Goal: Task Accomplishment & Management: Complete application form

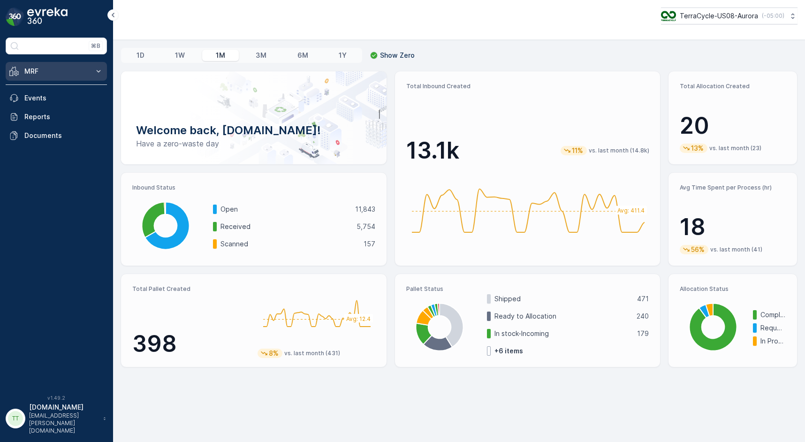
click at [98, 67] on icon at bounding box center [98, 71] width 9 height 9
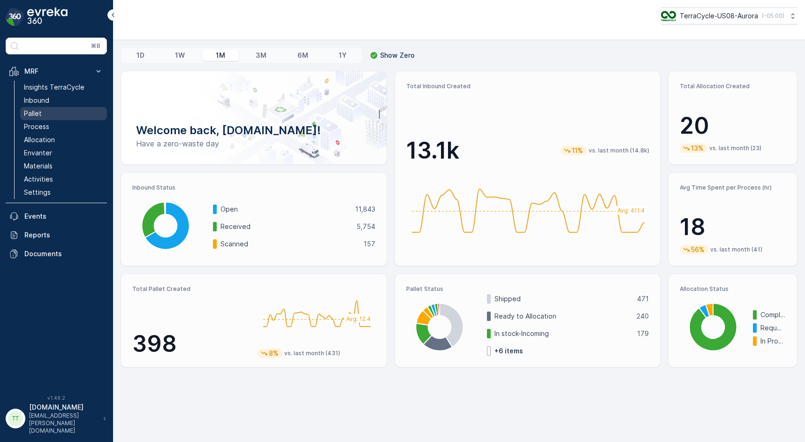
click at [58, 116] on link "Pallet" at bounding box center [63, 113] width 87 height 13
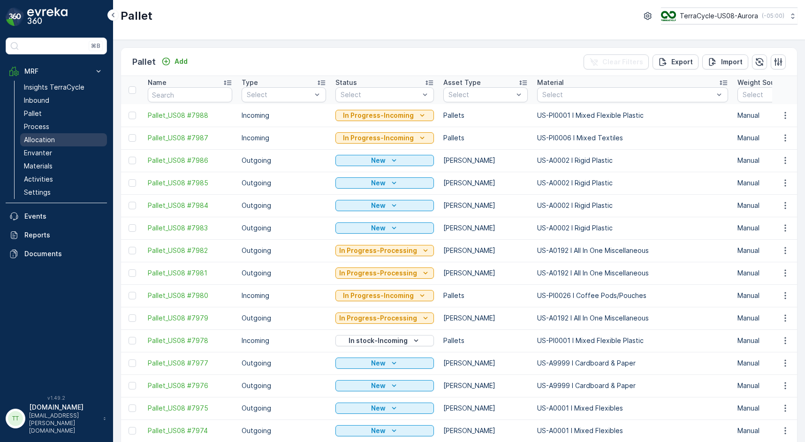
click at [41, 143] on p "Allocation" at bounding box center [39, 139] width 31 height 9
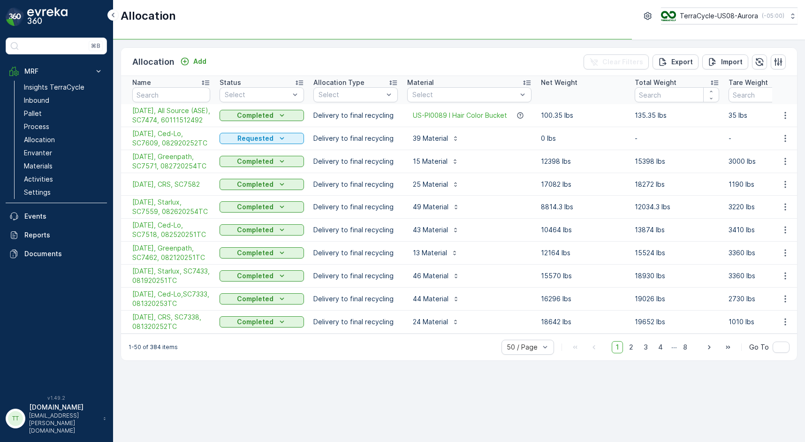
click at [201, 71] on div "Allocation Add Clear Filters Export Import" at bounding box center [459, 62] width 676 height 28
click at [718, 16] on p "TerraCycle-US08-Aurora" at bounding box center [719, 15] width 78 height 9
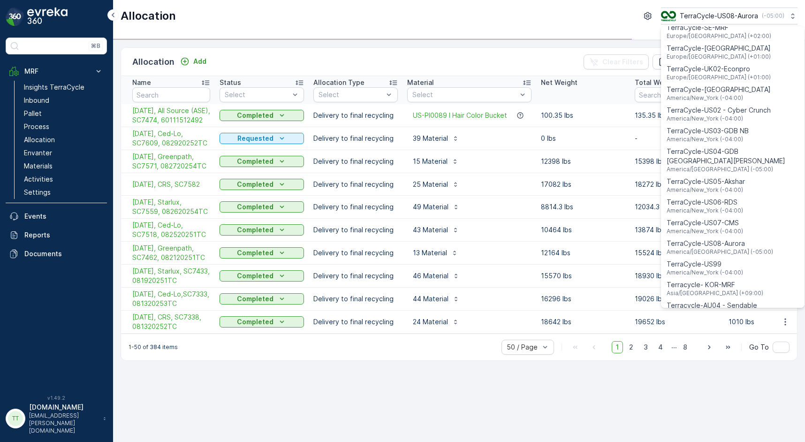
scroll to position [555, 0]
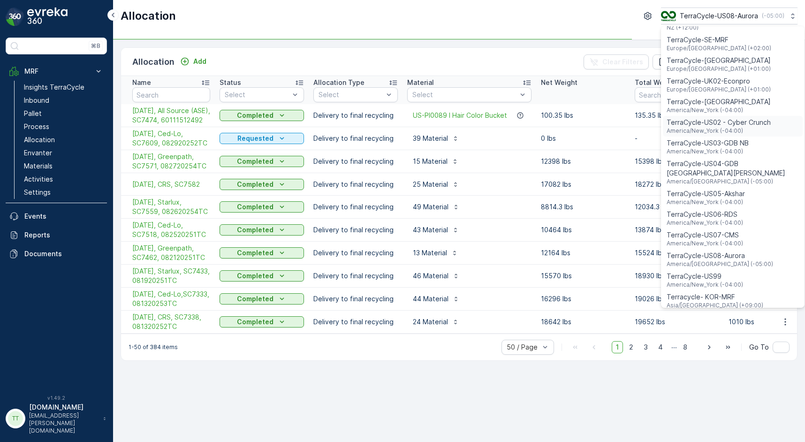
click at [726, 118] on span "TerraCycle-US02 - Cyber Crunch" at bounding box center [719, 122] width 104 height 9
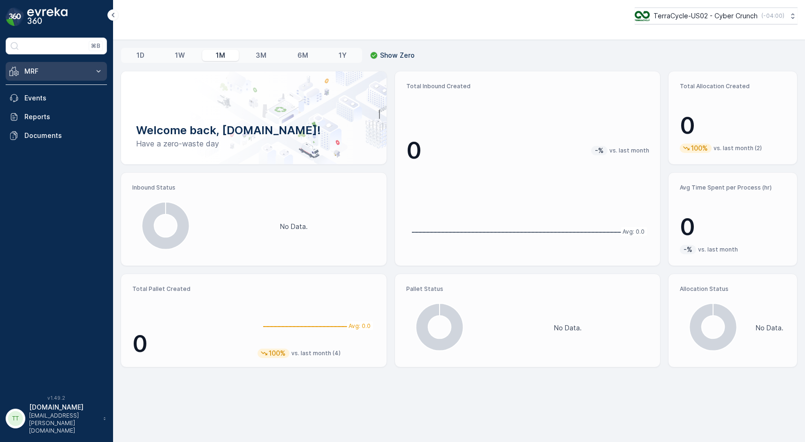
click at [86, 73] on p "MRF" at bounding box center [56, 71] width 64 height 9
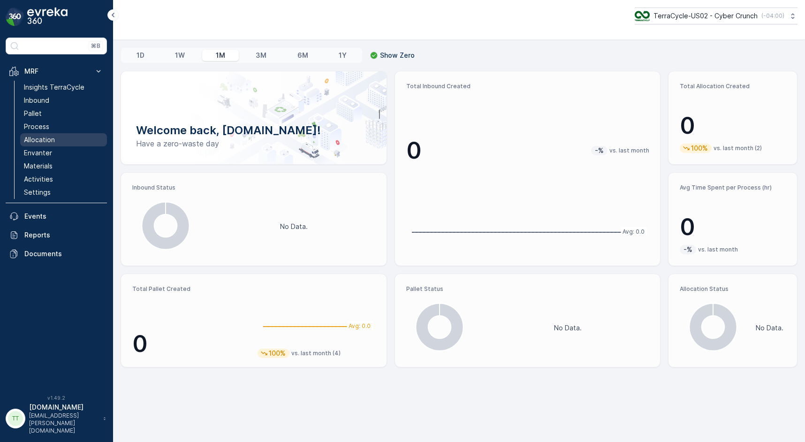
click at [45, 143] on p "Allocation" at bounding box center [39, 139] width 31 height 9
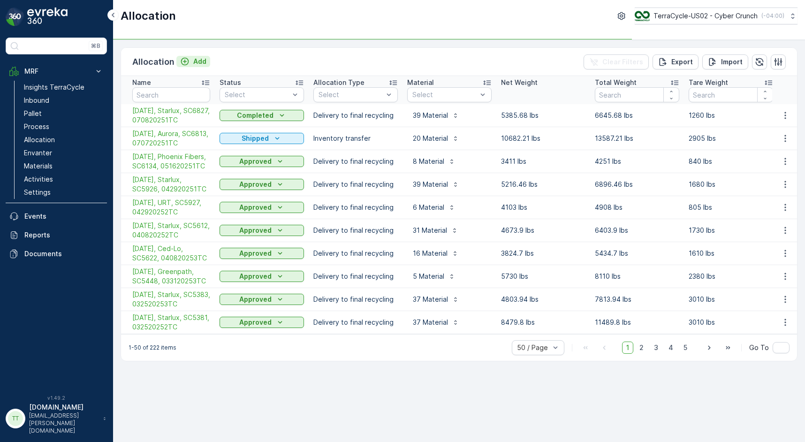
click at [200, 67] on button "Add" at bounding box center [193, 61] width 34 height 11
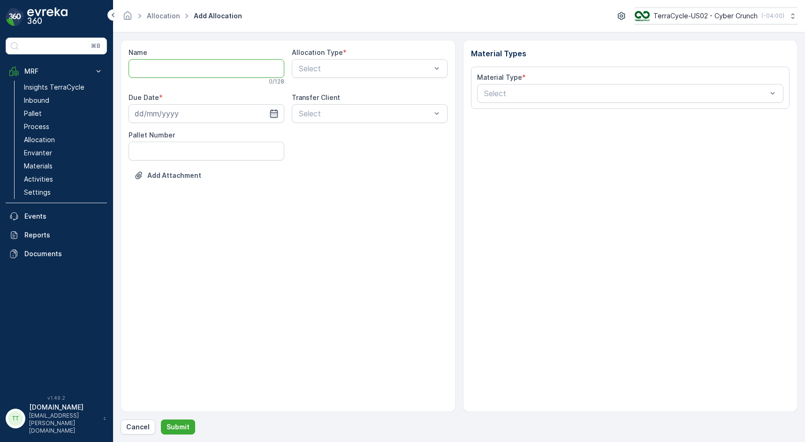
click at [192, 64] on input "Name" at bounding box center [207, 68] width 156 height 19
type input "9"
click at [44, 144] on p "Allocation" at bounding box center [39, 139] width 31 height 9
click at [199, 73] on input "Name" at bounding box center [207, 68] width 156 height 19
click at [155, 69] on input "[DATE]," at bounding box center [207, 68] width 156 height 19
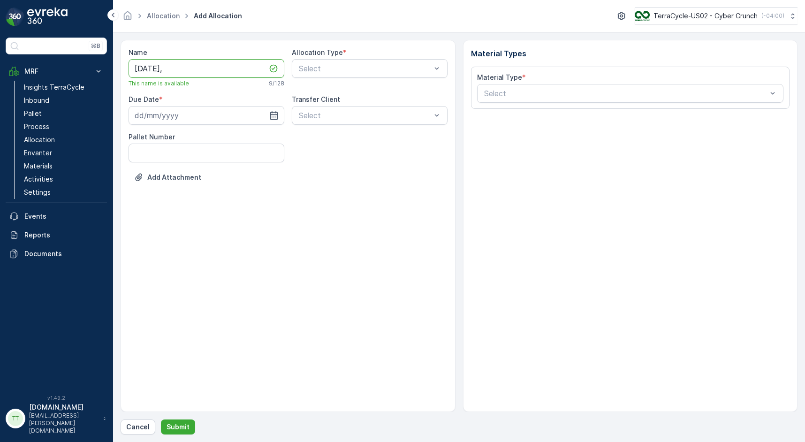
paste input "SC7607"
paste input "082920251TC"
type input "[DATE], SC7607, [PERSON_NAME], 082920251TC"
click at [356, 74] on div "Select" at bounding box center [370, 68] width 156 height 19
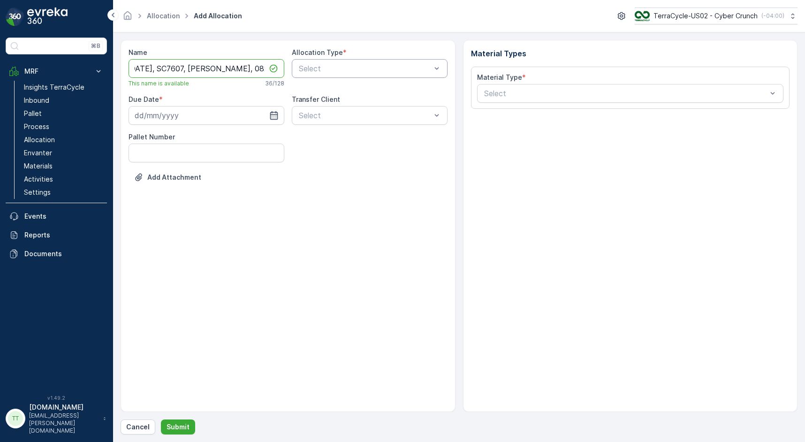
scroll to position [0, 0]
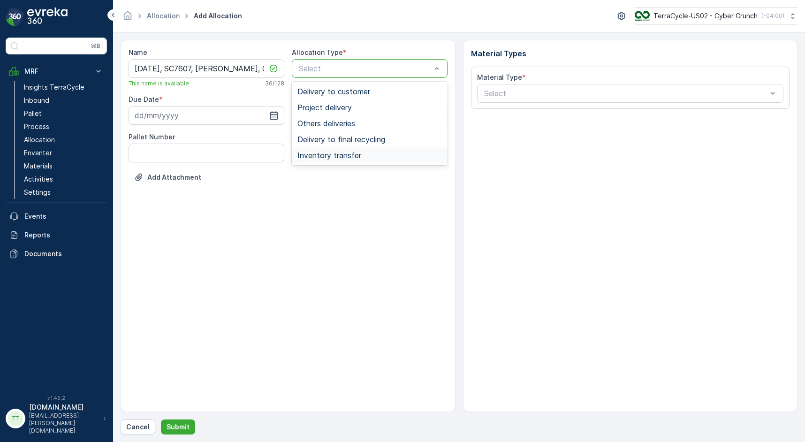
click at [356, 154] on span "Inventory transfer" at bounding box center [330, 155] width 64 height 8
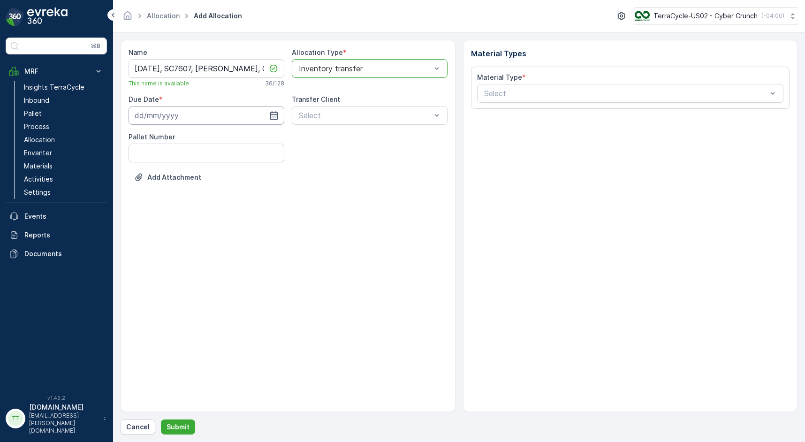
click at [237, 123] on input at bounding box center [207, 115] width 156 height 19
click at [179, 178] on div "2" at bounding box center [178, 175] width 15 height 15
type input "[DATE]"
click at [333, 203] on div "Name [DATE], SC7607, Aurora, 082920251TC This name is available 36 / 128 Alloca…" at bounding box center [288, 226] width 335 height 372
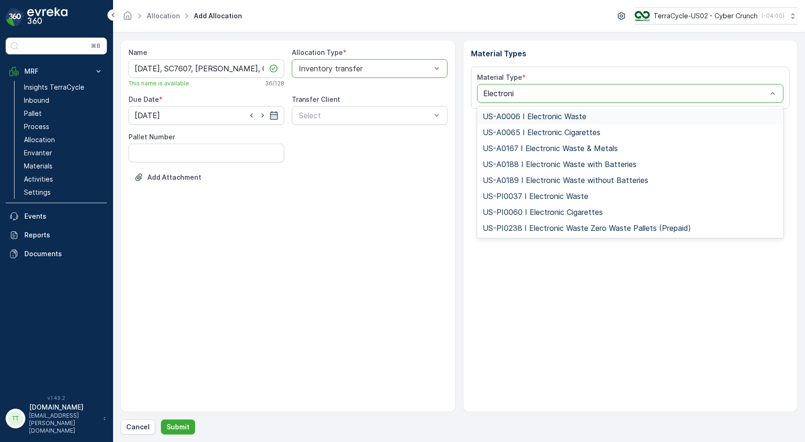
type input "Electronic"
click at [588, 112] on div "US-A0006 I Electronic Waste" at bounding box center [631, 116] width 296 height 8
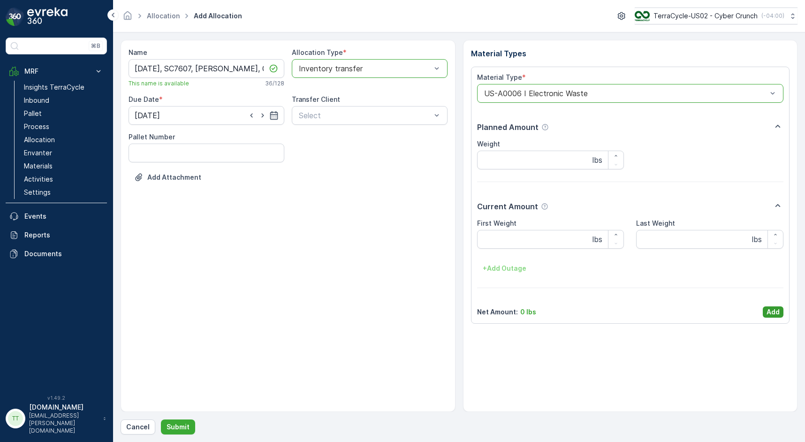
click at [773, 314] on p "Add" at bounding box center [773, 311] width 13 height 9
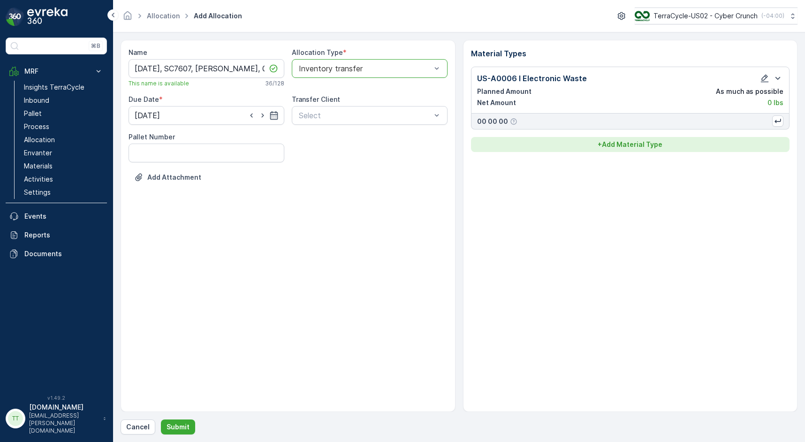
click at [614, 144] on p "+ Add Material Type" at bounding box center [630, 144] width 65 height 9
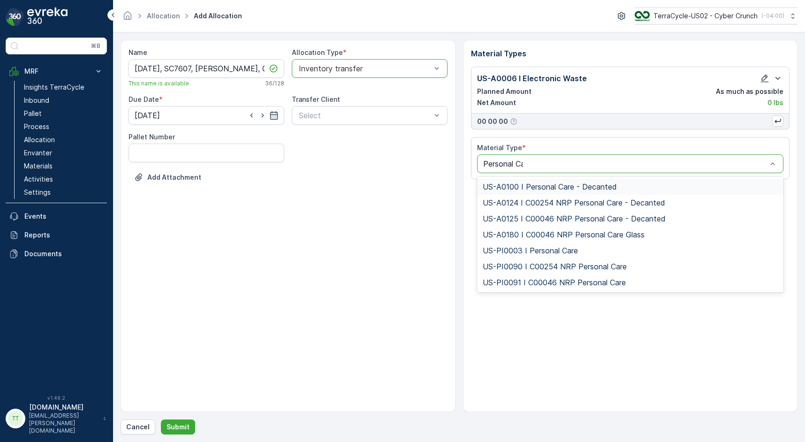
type input "Personal Care"
click at [585, 266] on span "US-PI0090 I C00254 NRP Personal Care" at bounding box center [555, 266] width 144 height 8
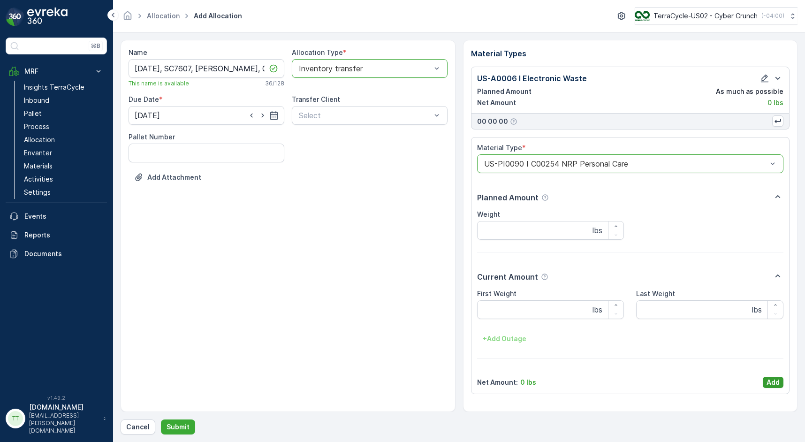
click at [769, 385] on p "Add" at bounding box center [773, 382] width 13 height 9
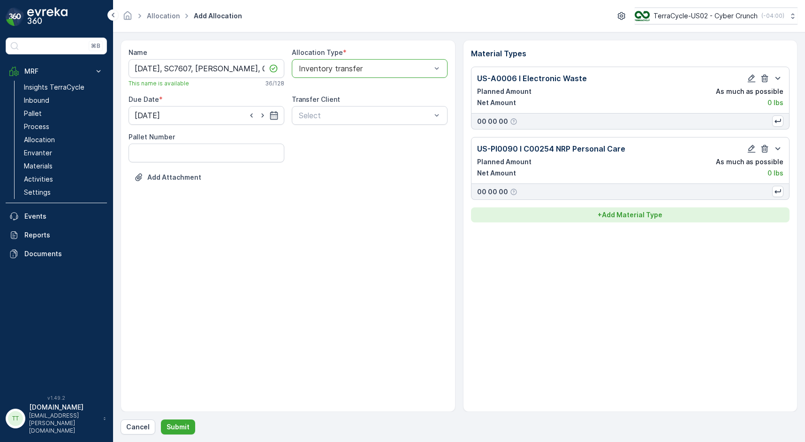
click at [616, 214] on p "+ Add Material Type" at bounding box center [630, 214] width 65 height 9
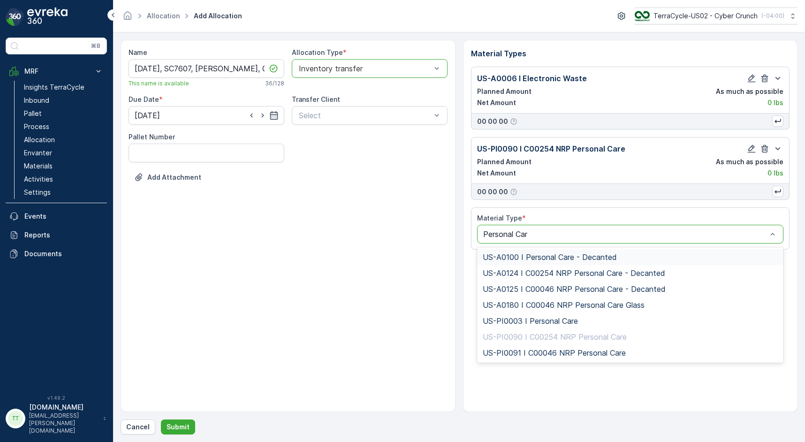
type input "Personal Care"
click at [546, 349] on span "US-PI0091 I C00046 NRP Personal Care" at bounding box center [554, 353] width 143 height 8
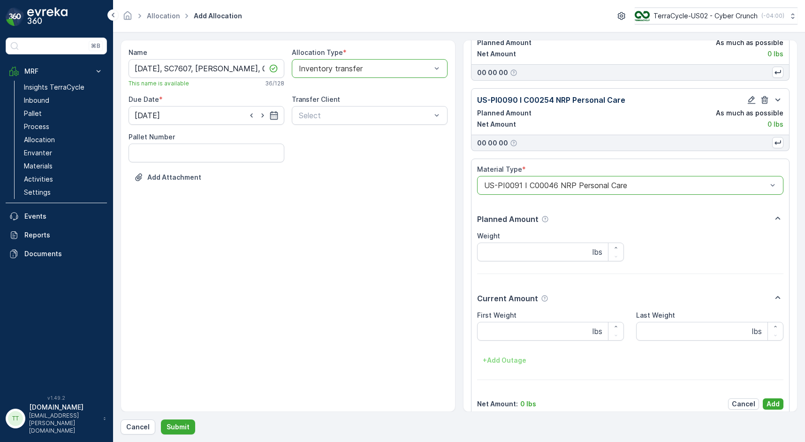
scroll to position [61, 0]
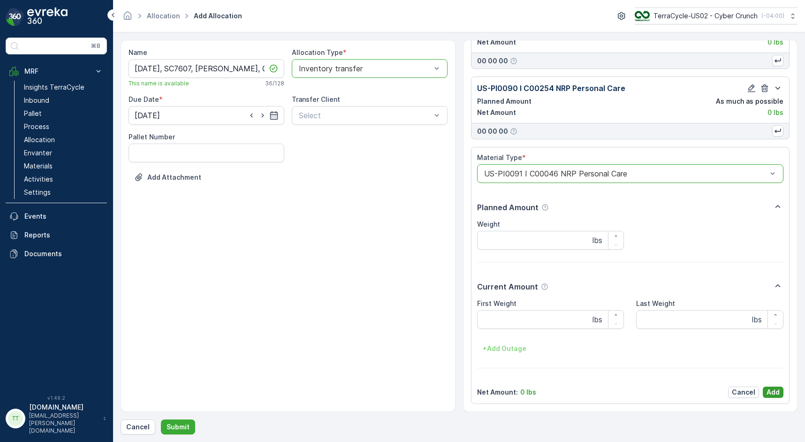
click at [767, 394] on p "Add" at bounding box center [773, 392] width 13 height 9
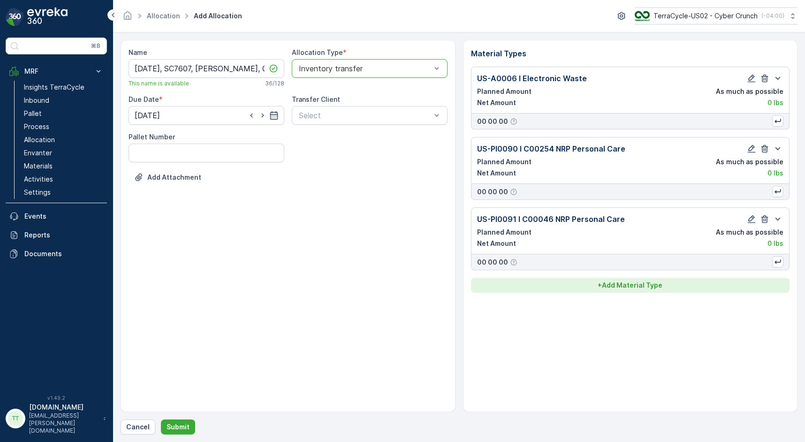
click at [625, 288] on p "+ Add Material Type" at bounding box center [630, 285] width 65 height 9
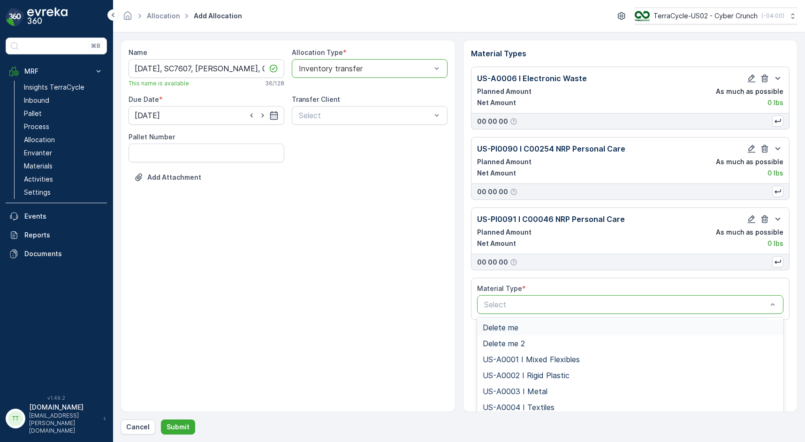
type input "p"
type input "Metal"
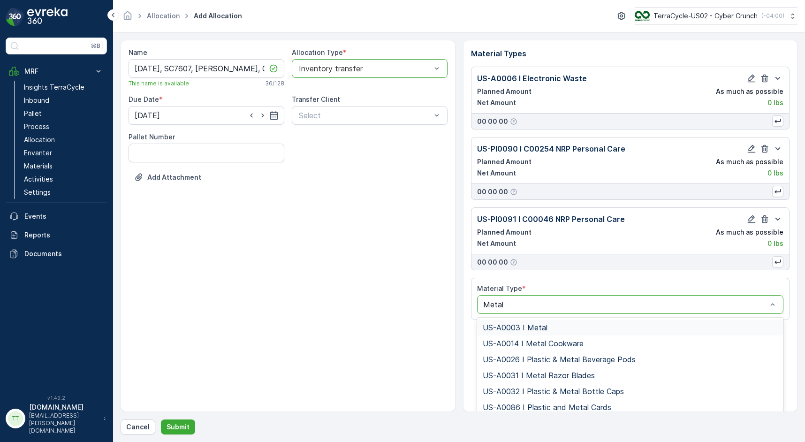
click at [581, 329] on div "US-A0003 I Metal" at bounding box center [631, 327] width 296 height 8
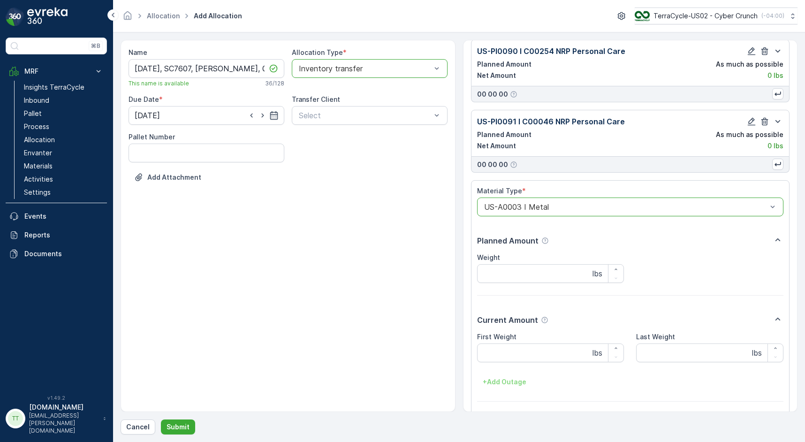
scroll to position [132, 0]
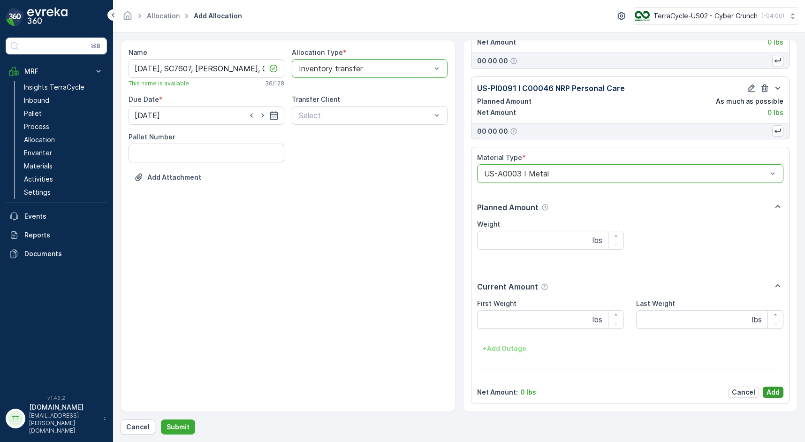
click at [771, 392] on p "Add" at bounding box center [773, 392] width 13 height 9
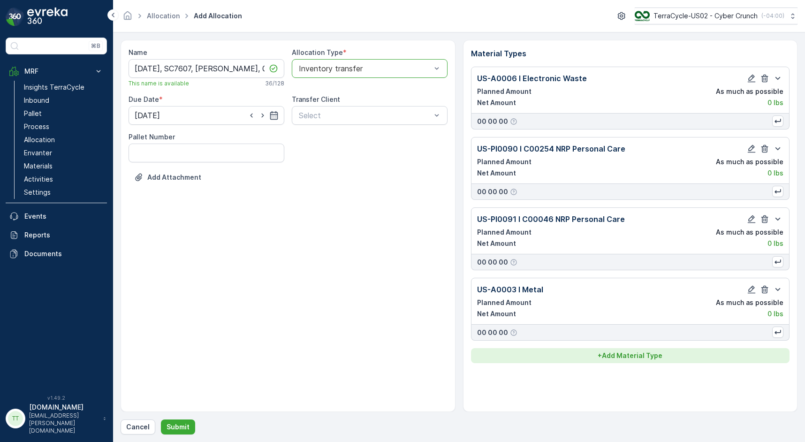
click at [618, 357] on p "+ Add Material Type" at bounding box center [630, 355] width 65 height 9
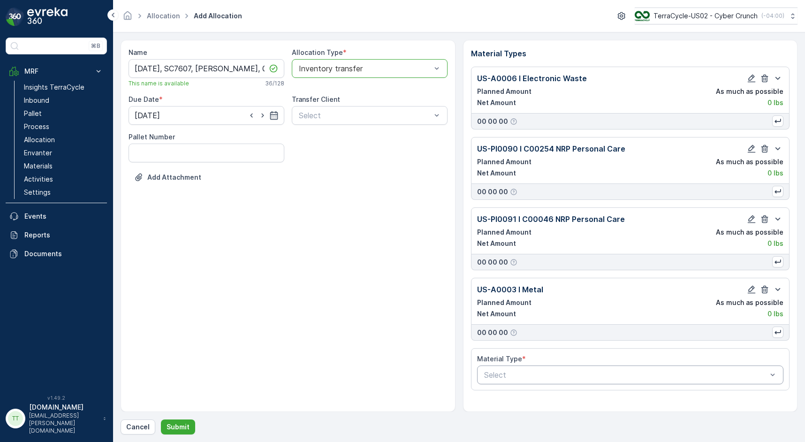
click at [561, 382] on div "Select" at bounding box center [630, 375] width 307 height 19
type input "A0181"
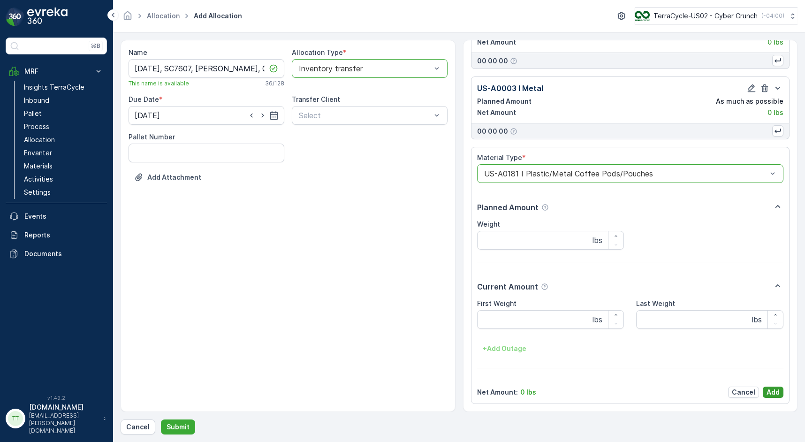
click at [773, 390] on p "Add" at bounding box center [773, 392] width 13 height 9
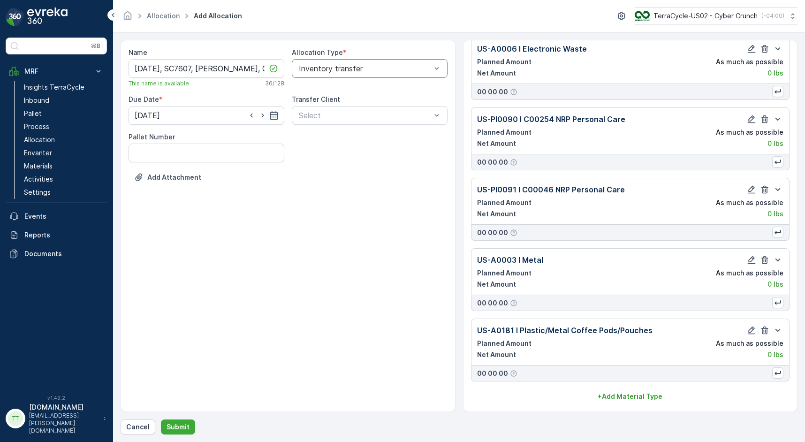
click at [202, 229] on div "Name [DATE], SC7607, Aurora, 082920251TC This name is available 36 / 128 Alloca…" at bounding box center [288, 226] width 335 height 372
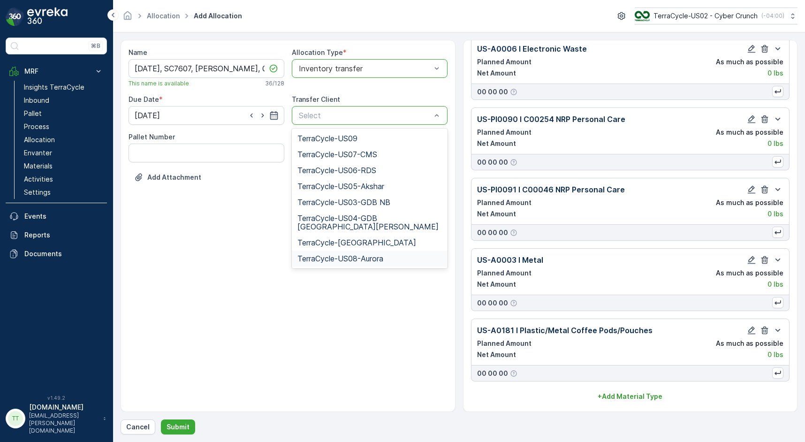
click at [374, 254] on span "TerraCycle-US08-Aurora" at bounding box center [341, 258] width 86 height 8
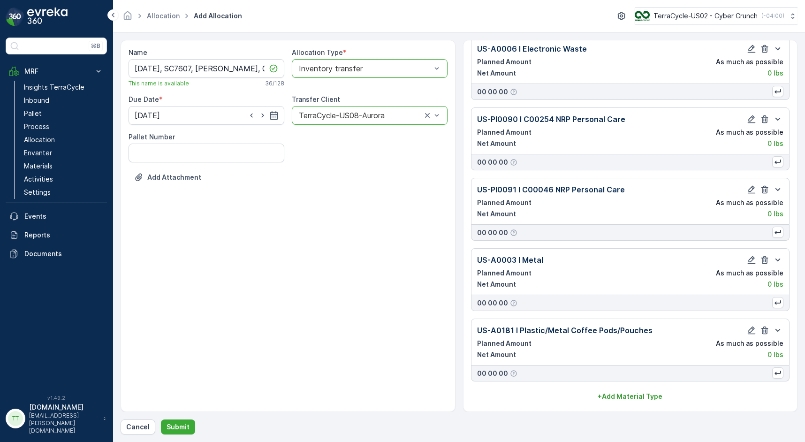
click at [398, 303] on div "Name [DATE], SC7607, Aurora, 082920251TC This name is available 36 / 128 Alloca…" at bounding box center [288, 226] width 335 height 372
click at [178, 426] on p "Submit" at bounding box center [178, 426] width 23 height 9
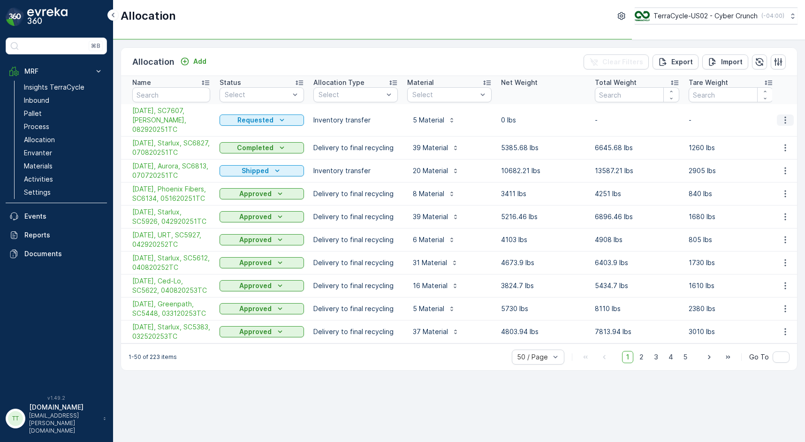
click at [785, 119] on icon "button" at bounding box center [785, 119] width 9 height 9
click at [776, 156] on span "Duplicate Allocation" at bounding box center [766, 155] width 63 height 9
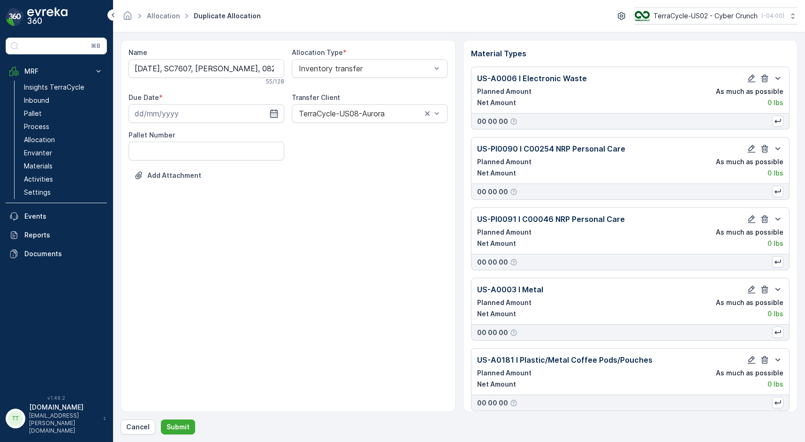
type input "[DATE]"
click at [144, 66] on input "[DATE], SC7607, [PERSON_NAME], 082920251TC Copy #1756819040705" at bounding box center [207, 68] width 156 height 19
drag, startPoint x: 208, startPoint y: 73, endPoint x: 195, endPoint y: 62, distance: 17.3
click at [195, 62] on input "[DATE], SC7607, [PERSON_NAME], 082920251TC Copy #1756819040705" at bounding box center [207, 68] width 156 height 19
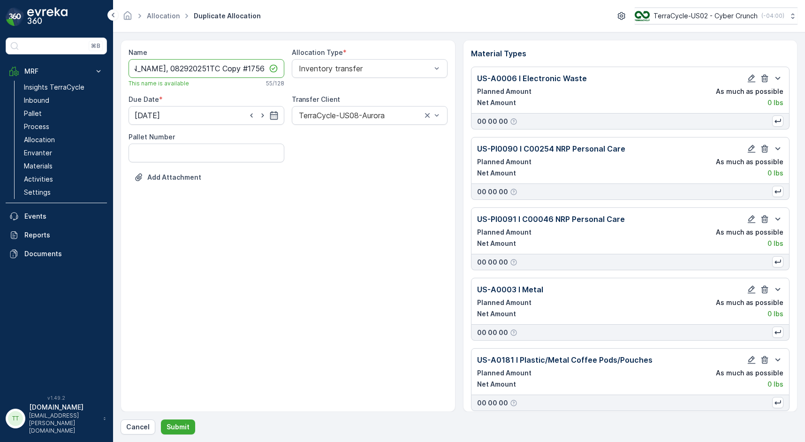
click at [176, 72] on input "[DATE], SC7607, [PERSON_NAME], 082920251TC Copy #1756819040705" at bounding box center [207, 68] width 156 height 19
drag, startPoint x: 181, startPoint y: 71, endPoint x: 287, endPoint y: 71, distance: 106.1
click at [287, 71] on div "Name [DATE], SC7607, Aurora, 082920251TC Copy #1756819040705 This name is avail…" at bounding box center [288, 122] width 319 height 148
drag, startPoint x: 194, startPoint y: 74, endPoint x: 97, endPoint y: 68, distance: 96.9
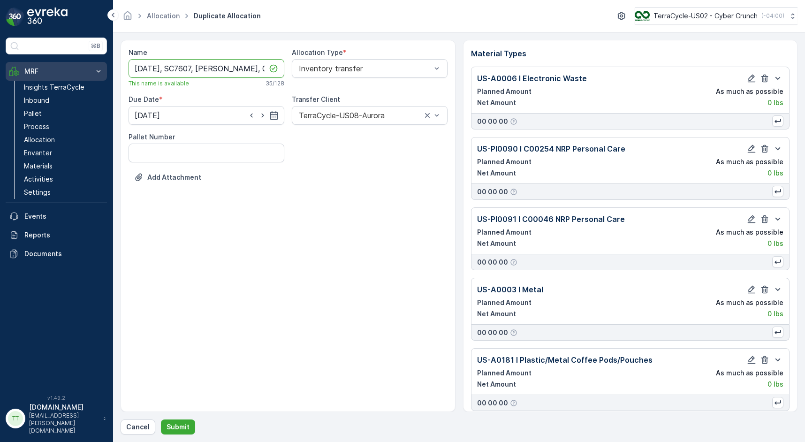
click at [97, 68] on div "⌘B MRF Insights TerraCycle Inbound Pallet Process Allocation Envanter Materials…" at bounding box center [402, 221] width 805 height 442
click at [181, 68] on input "[DATE], SC7607, [PERSON_NAME], 082920251TC" at bounding box center [207, 68] width 156 height 19
click at [234, 69] on input "[DATE], ???, [PERSON_NAME], 082920251TC" at bounding box center [207, 68] width 156 height 19
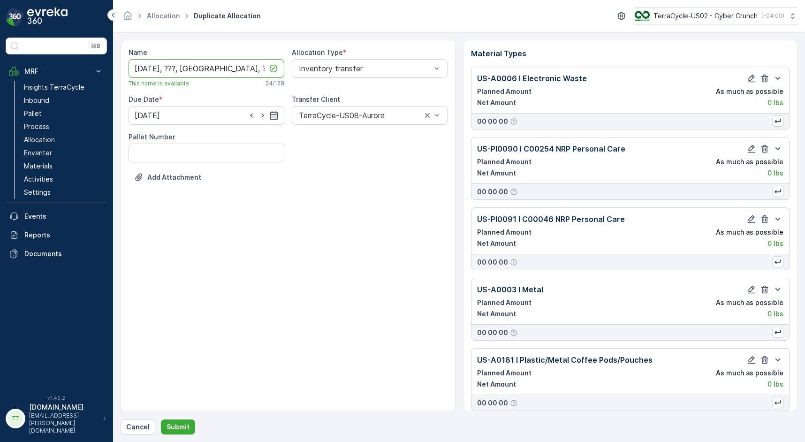
type input "[DATE], ???, [GEOGRAPHIC_DATA], ???"
click at [217, 241] on div "Name [DATE], ???, [GEOGRAPHIC_DATA], ??? This name is available 24 / 128 Alloca…" at bounding box center [288, 226] width 335 height 372
click at [271, 115] on icon "button" at bounding box center [274, 115] width 8 height 8
click at [174, 193] on div "9" at bounding box center [178, 193] width 15 height 15
type input "[DATE]"
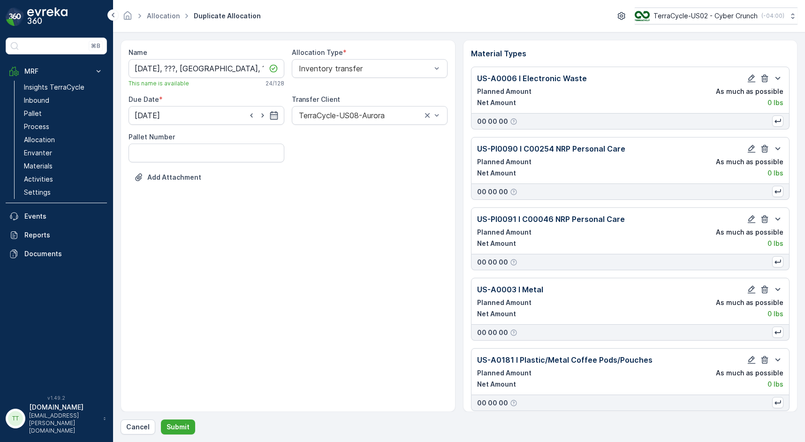
click at [215, 240] on div "Name [DATE], ???, [GEOGRAPHIC_DATA], ??? This name is available 24 / 128 Alloca…" at bounding box center [288, 226] width 335 height 372
click at [178, 427] on p "Submit" at bounding box center [178, 426] width 23 height 9
